Goal: Task Accomplishment & Management: Complete application form

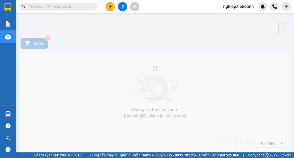
click at [72, 8] on input "text" at bounding box center [60, 7] width 62 height 6
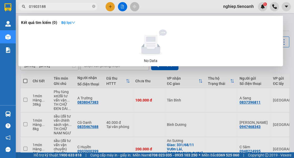
click at [32, 8] on input "01903188" at bounding box center [60, 7] width 62 height 6
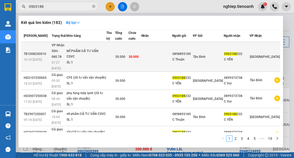
type input "0903188"
click at [99, 48] on div "MĨ PHẨM ĐÃ TƯ VẤN CSVC" at bounding box center [87, 53] width 40 height 11
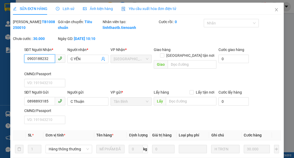
type input "0903188232"
type input "C YẾN"
type input "0898893185"
type input "C Thuận"
type input "30.000"
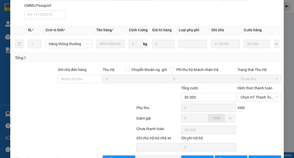
scroll to position [121, 0]
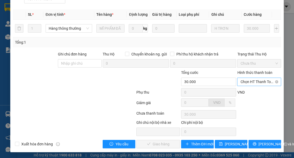
click at [265, 81] on span "Chọn HT Thanh Toán" at bounding box center [259, 82] width 37 height 8
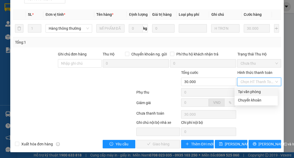
click at [260, 89] on div "Tại văn phòng" at bounding box center [256, 92] width 37 height 6
type input "0"
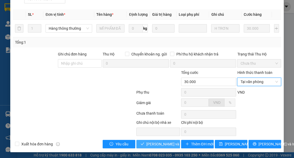
click at [166, 142] on span "[PERSON_NAME] và Giao hàng" at bounding box center [172, 145] width 51 height 6
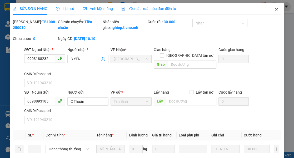
scroll to position [0, 0]
click at [275, 9] on icon "close" at bounding box center [277, 10] width 4 height 4
click at [273, 9] on img at bounding box center [275, 6] width 5 height 5
